Goal: Transaction & Acquisition: Download file/media

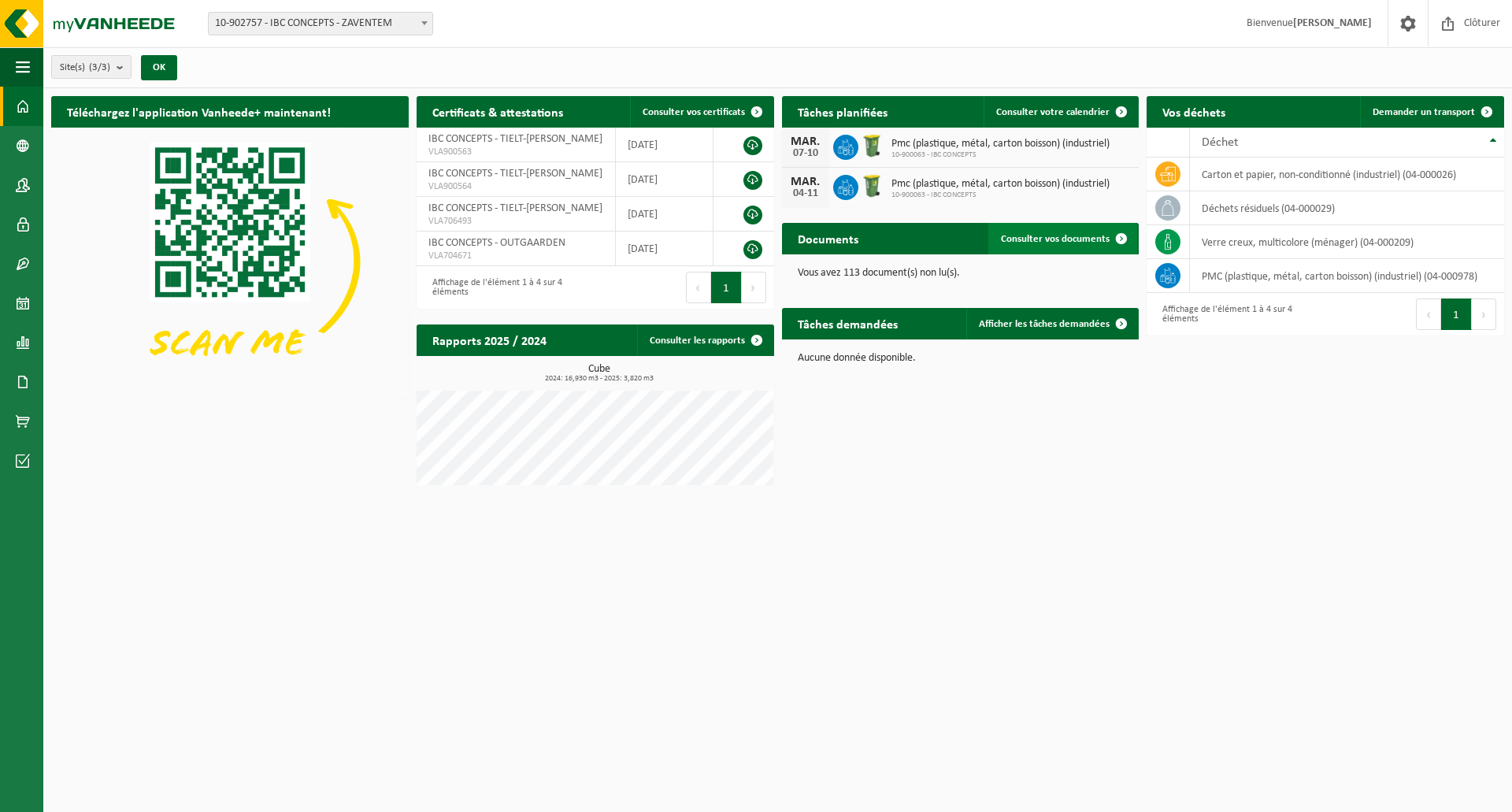
click at [1067, 240] on span "Consulter vos documents" at bounding box center [1056, 239] width 109 height 10
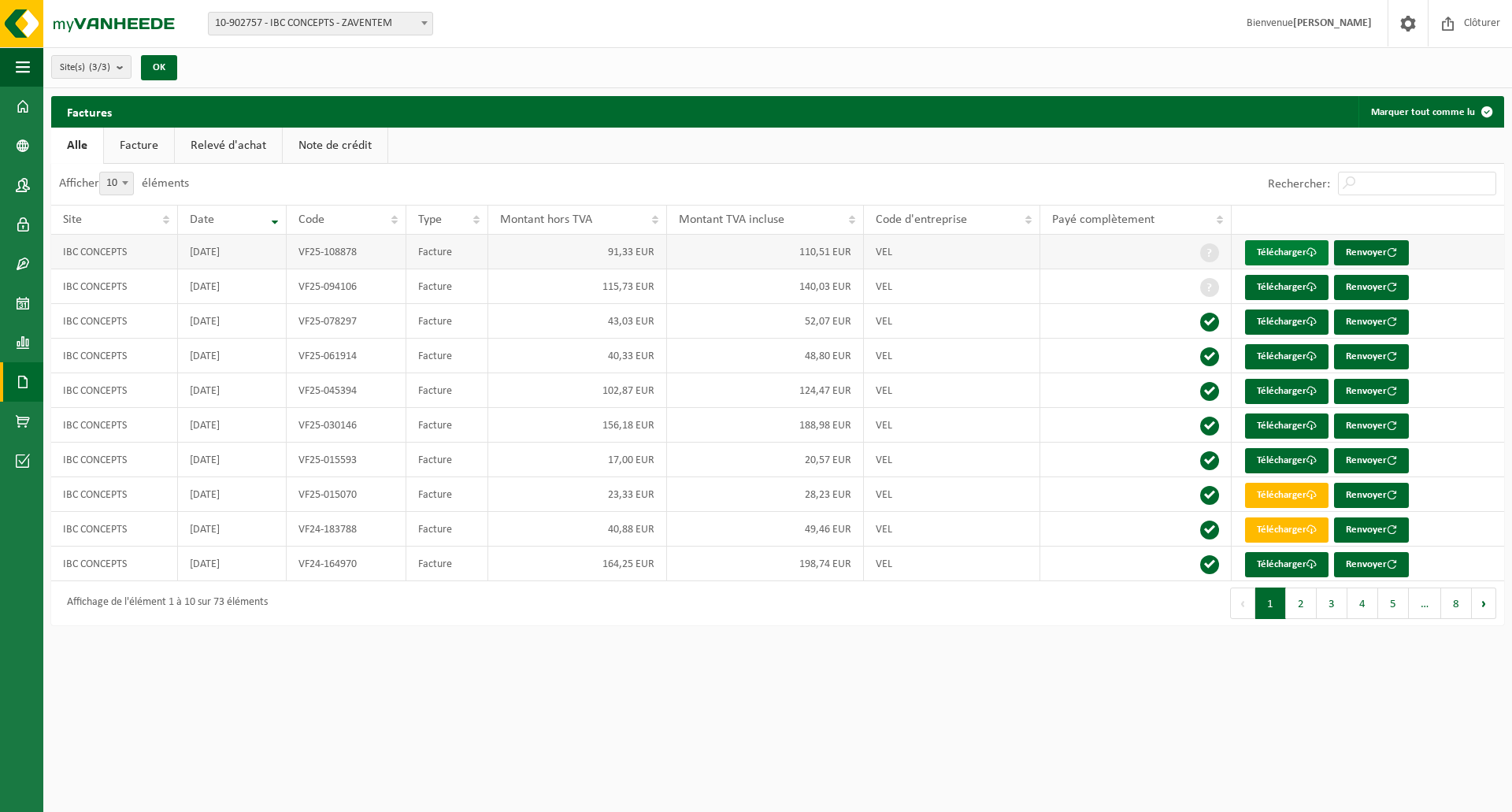
click at [1277, 256] on link "Télécharger" at bounding box center [1287, 253] width 84 height 25
click at [1284, 288] on link "Télécharger" at bounding box center [1287, 287] width 84 height 25
